Goal: Complete application form

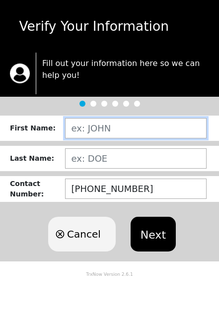
click at [147, 131] on input "text" at bounding box center [135, 128] width 141 height 20
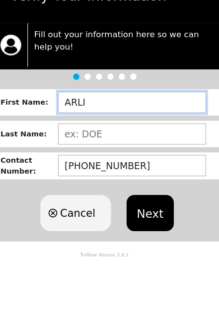
type input "[PERSON_NAME]"
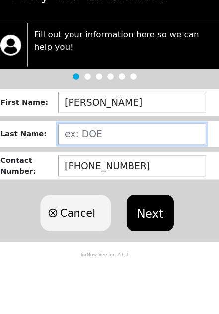
click at [76, 148] on input "text" at bounding box center [135, 158] width 141 height 20
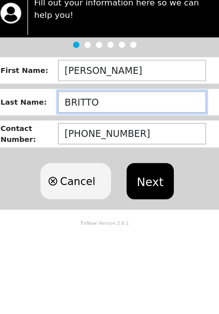
type input "[PERSON_NAME]"
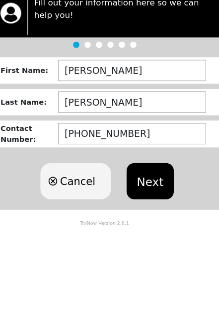
click at [154, 217] on button "Next" at bounding box center [153, 234] width 45 height 35
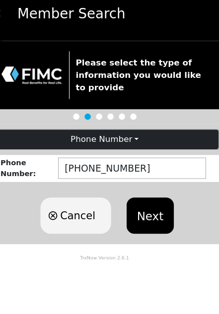
click at [144, 210] on button "Next" at bounding box center [153, 220] width 45 height 35
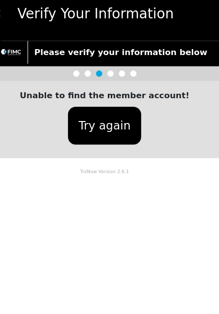
click at [112, 122] on button "Try again" at bounding box center [109, 134] width 70 height 36
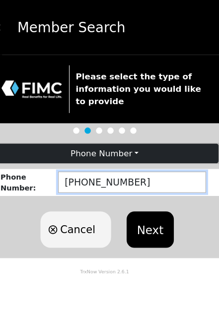
click at [133, 165] on input "[PHONE_NUMBER]" at bounding box center [135, 174] width 141 height 20
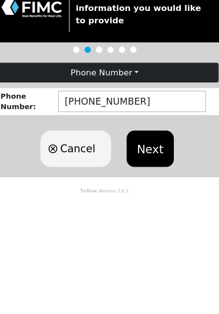
click at [131, 203] on button "Next" at bounding box center [153, 220] width 45 height 35
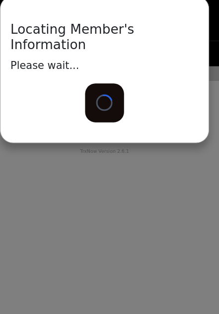
click at [111, 221] on div "Locating Member's Information Please wait... Loading..." at bounding box center [109, 157] width 219 height 314
